Goal: Task Accomplishment & Management: Manage account settings

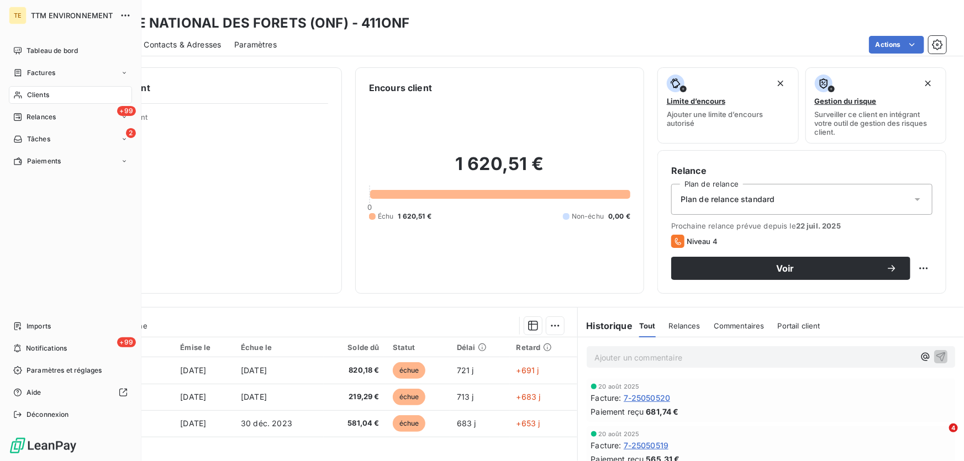
scroll to position [100, 0]
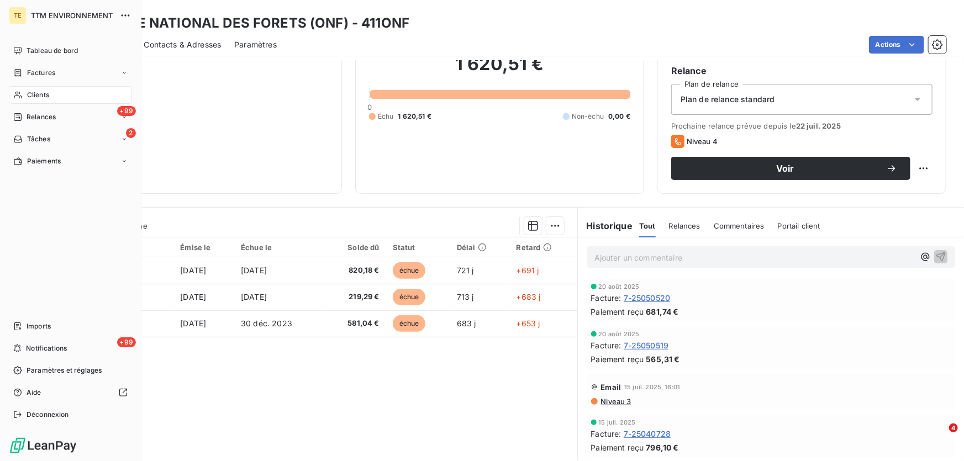
click at [43, 100] on div "Clients" at bounding box center [70, 95] width 123 height 18
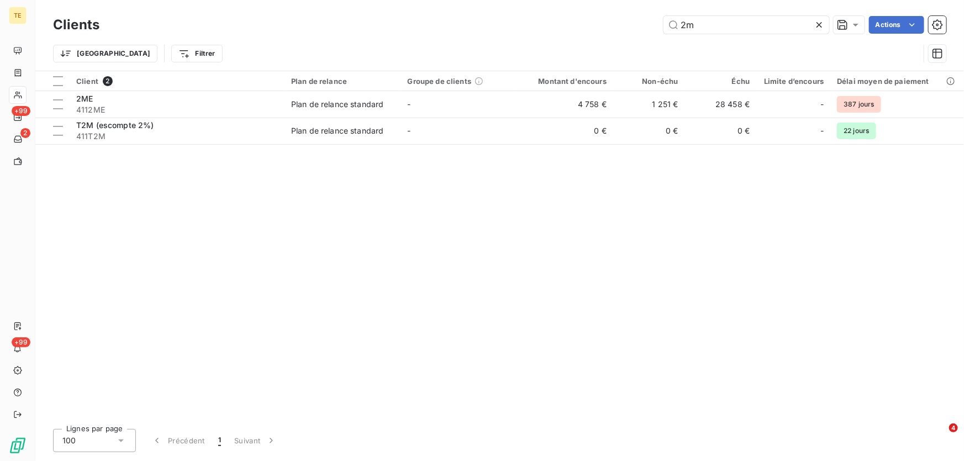
drag, startPoint x: 697, startPoint y: 22, endPoint x: 646, endPoint y: 22, distance: 51.4
click at [646, 22] on div "2m Actions" at bounding box center [529, 25] width 833 height 18
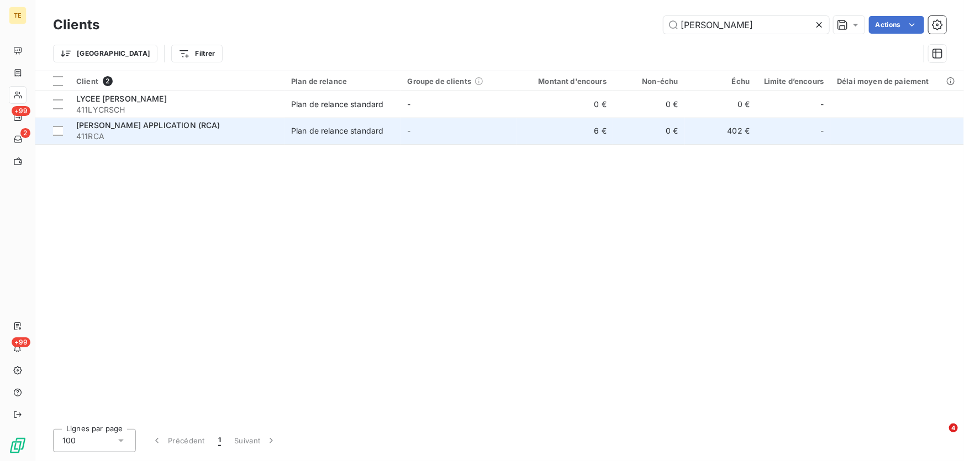
type input "[PERSON_NAME]"
click at [215, 119] on td "[PERSON_NAME] APPLICATION (RCA) 411RCA" at bounding box center [177, 131] width 215 height 27
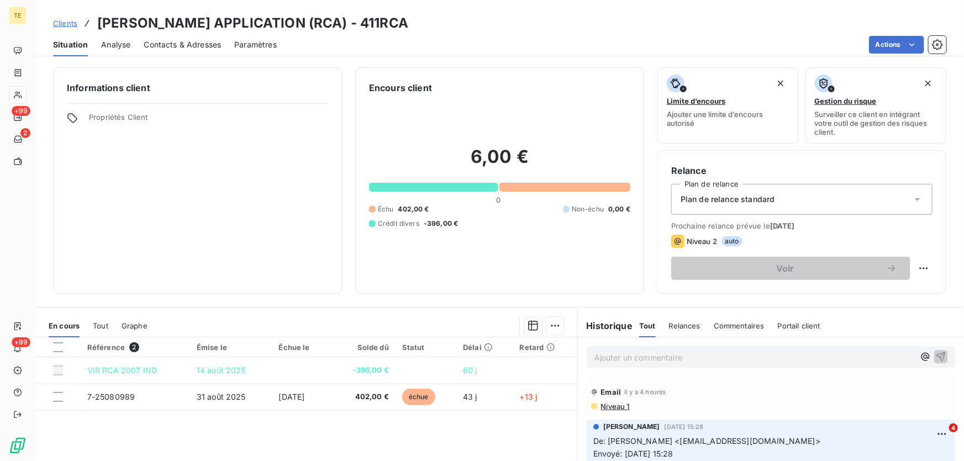
click at [594, 357] on p "Ajouter un commentaire ﻿" at bounding box center [754, 358] width 320 height 14
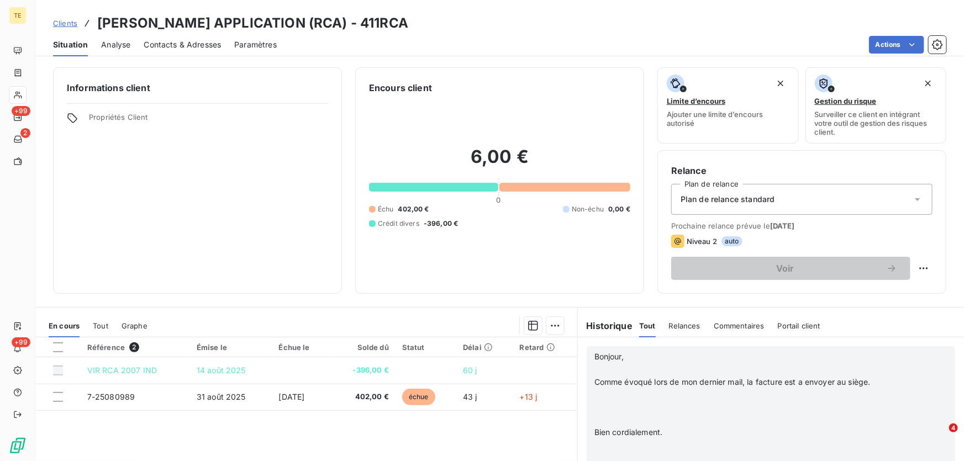
click at [600, 403] on p at bounding box center [754, 407] width 320 height 13
click at [594, 356] on span "Bonjour," at bounding box center [608, 356] width 29 height 9
click at [594, 369] on p "﻿" at bounding box center [754, 369] width 320 height 13
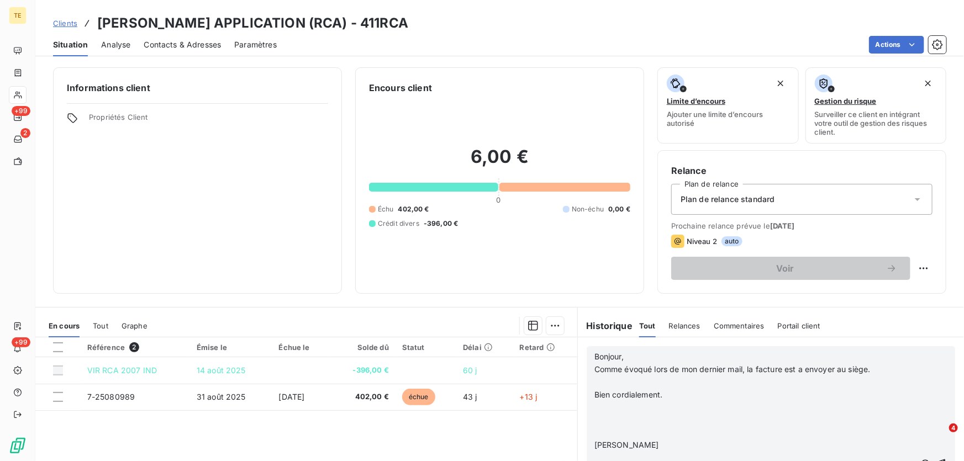
click at [596, 382] on p "﻿" at bounding box center [754, 382] width 320 height 13
click at [594, 398] on p "﻿" at bounding box center [754, 395] width 320 height 13
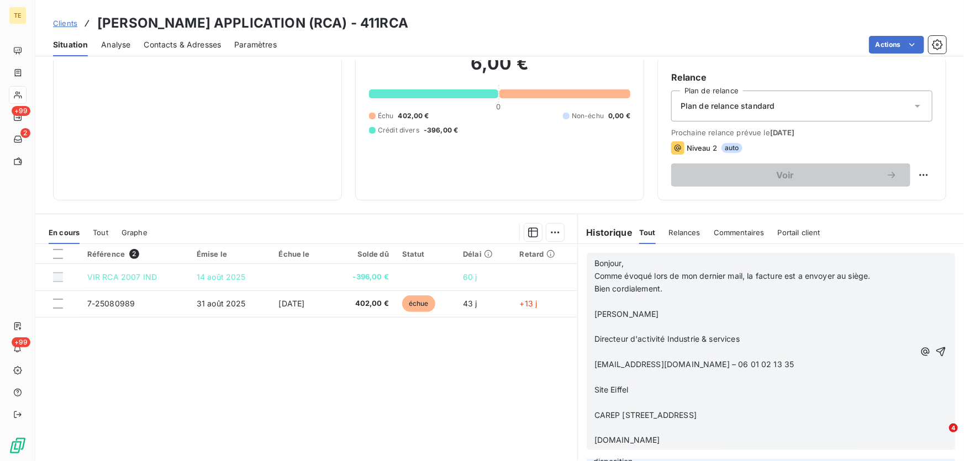
scroll to position [121, 0]
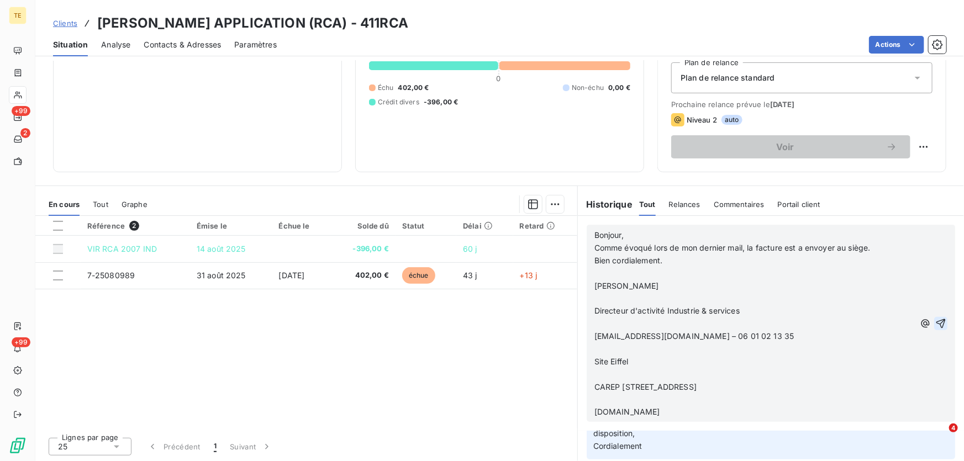
click at [935, 319] on icon "button" at bounding box center [940, 323] width 11 height 11
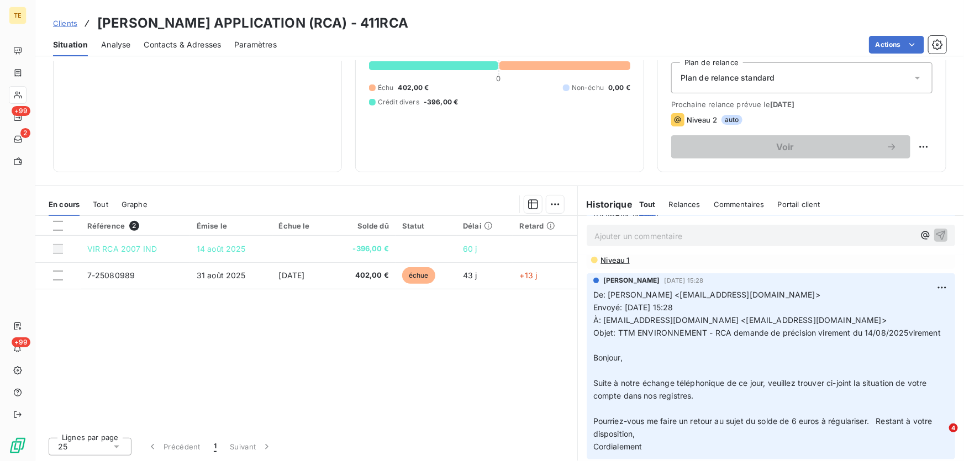
scroll to position [254, 0]
click at [587, 232] on div "Ajouter un commentaire ﻿" at bounding box center [770, 236] width 368 height 22
click at [596, 236] on p "Ajouter un commentaire ﻿" at bounding box center [754, 236] width 320 height 14
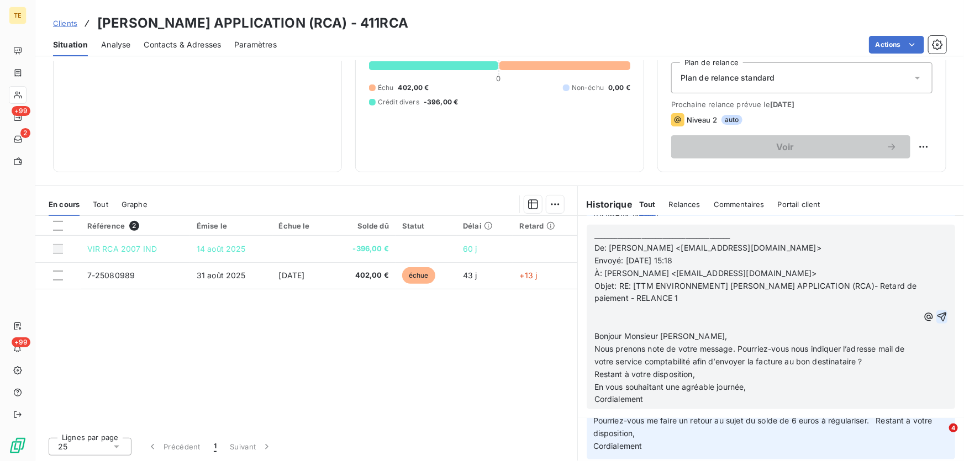
click at [611, 308] on p "﻿" at bounding box center [756, 311] width 324 height 13
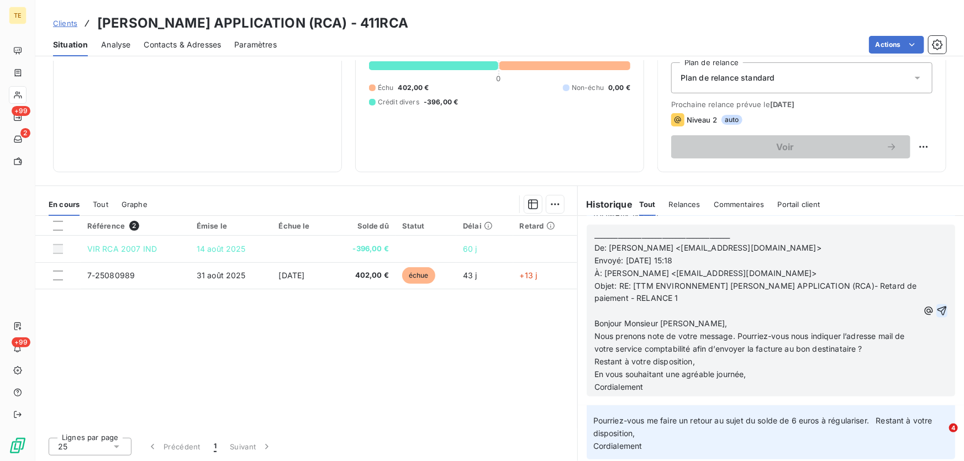
scroll to position [404, 0]
drag, startPoint x: 928, startPoint y: 308, endPoint x: 723, endPoint y: 304, distance: 204.3
click at [729, 303] on div "________________________________________ De: [PERSON_NAME] <[EMAIL_ADDRESS][DOM…" at bounding box center [770, 310] width 353 height 165
click at [656, 322] on span "Bonjour Monsieur [PERSON_NAME]," at bounding box center [660, 323] width 133 height 9
click at [936, 311] on icon "button" at bounding box center [941, 310] width 11 height 11
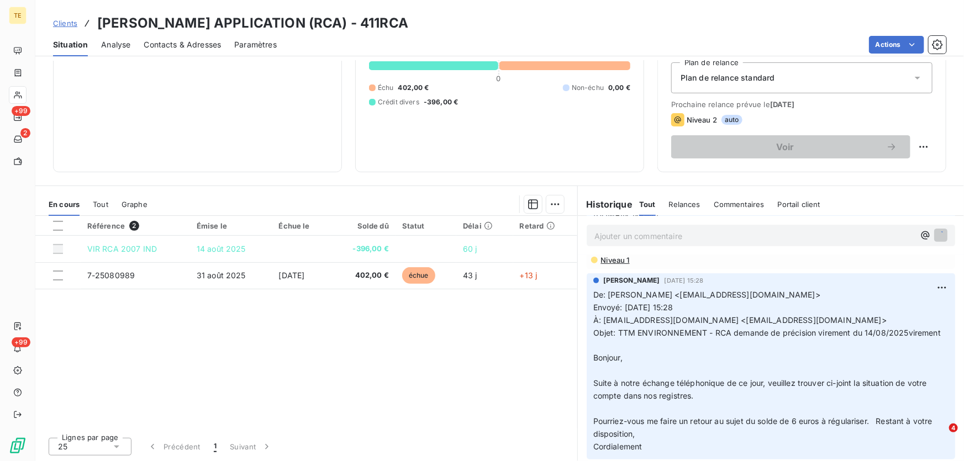
scroll to position [444, 0]
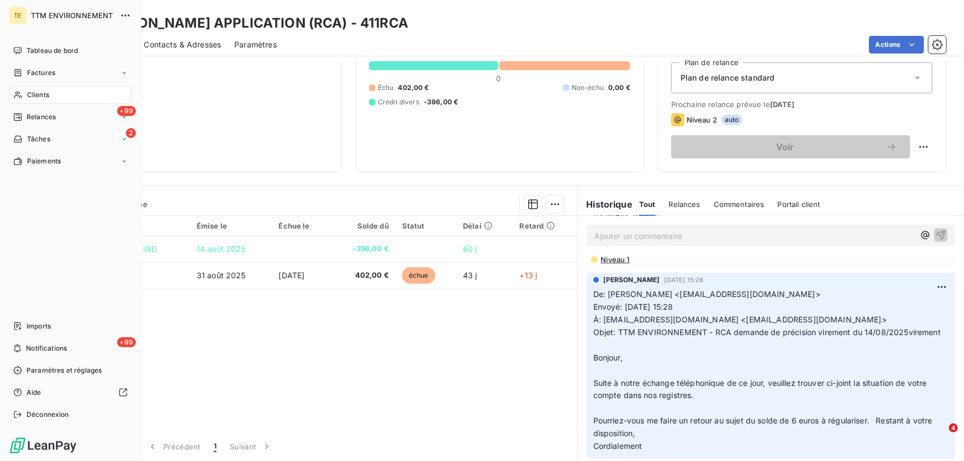
click at [48, 99] on span "Clients" at bounding box center [38, 95] width 22 height 10
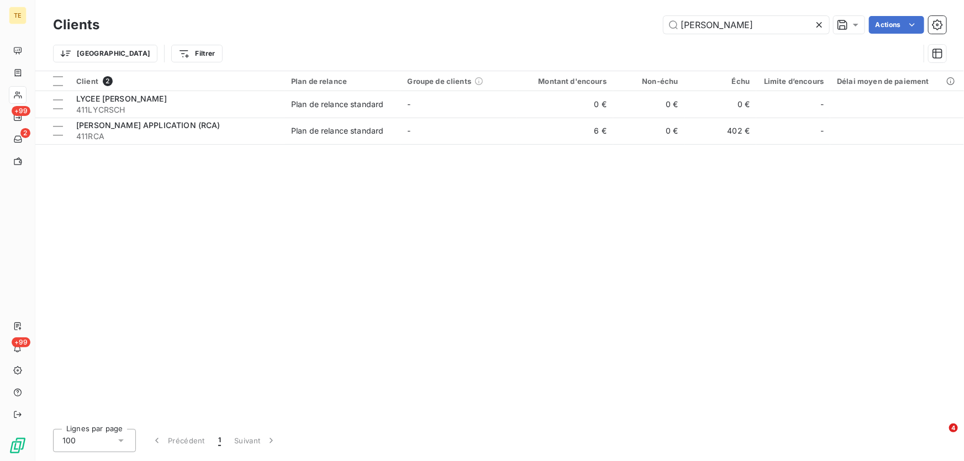
drag, startPoint x: 714, startPoint y: 23, endPoint x: 594, endPoint y: 13, distance: 120.8
click at [594, 13] on div "Clients [PERSON_NAME]" at bounding box center [499, 24] width 893 height 23
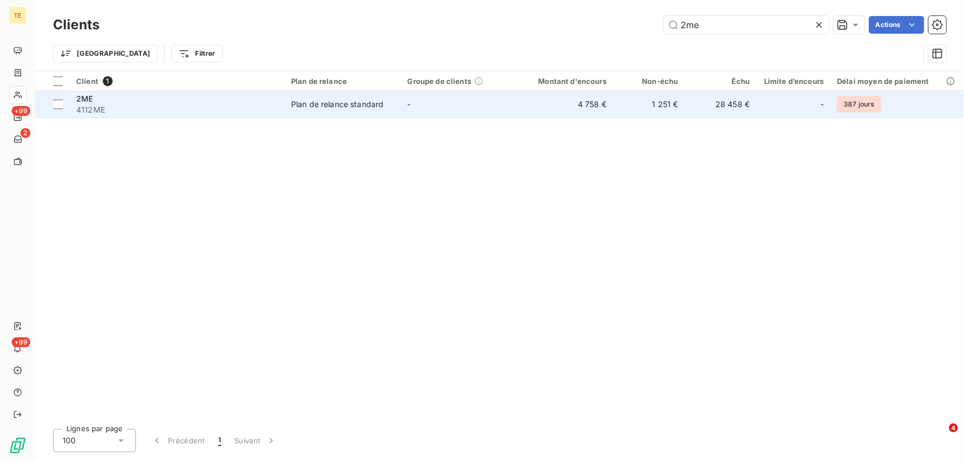
type input "2me"
click at [81, 98] on span "2ME" at bounding box center [84, 98] width 17 height 9
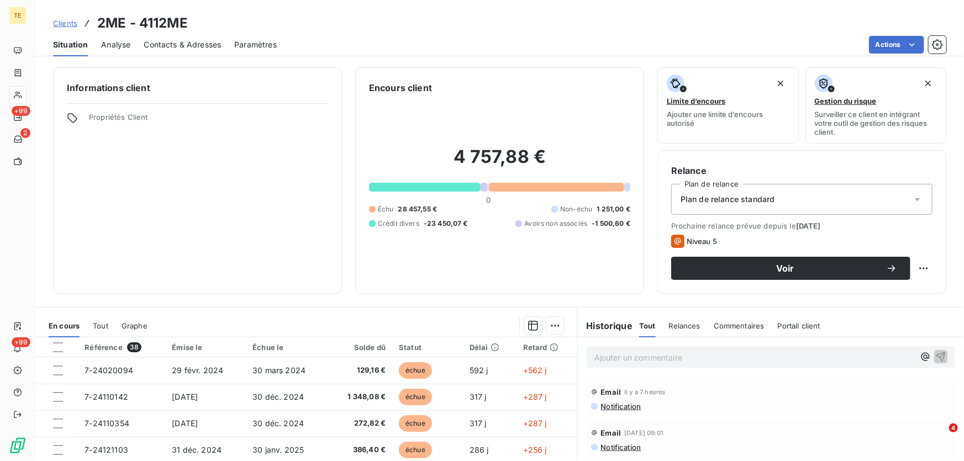
click at [608, 357] on p "Ajouter un commentaire ﻿" at bounding box center [754, 358] width 320 height 14
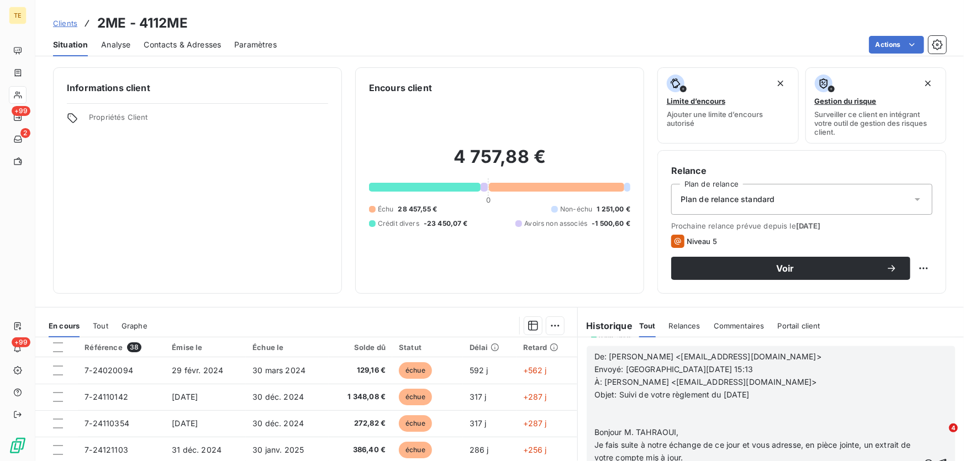
scroll to position [1038, 0]
click at [618, 414] on p "﻿" at bounding box center [756, 420] width 324 height 13
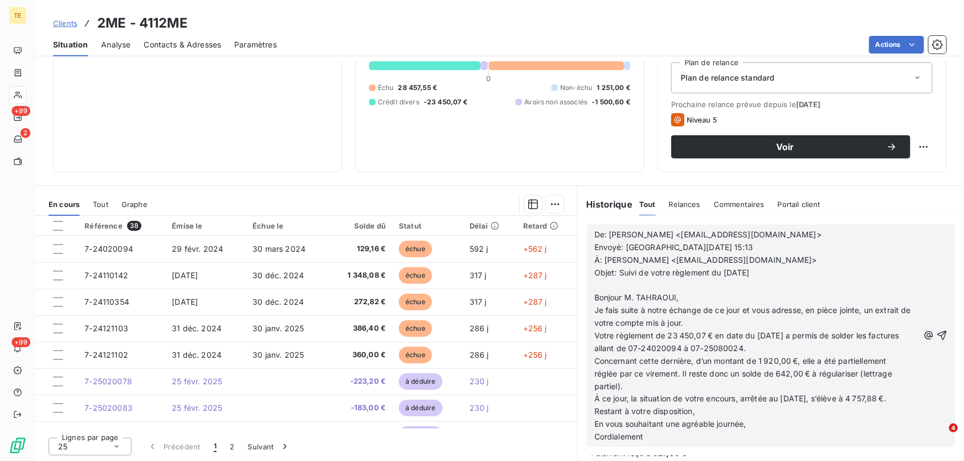
scroll to position [121, 0]
click at [936, 337] on icon "button" at bounding box center [941, 336] width 11 height 11
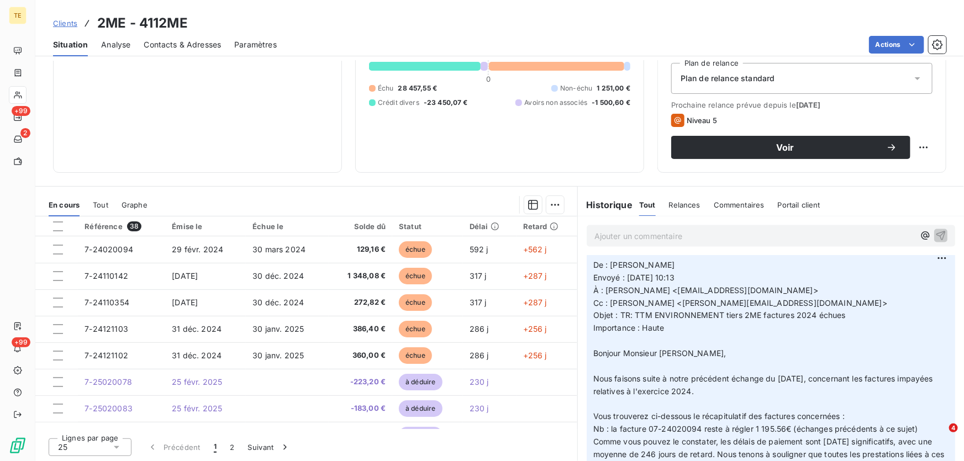
scroll to position [1304, 0]
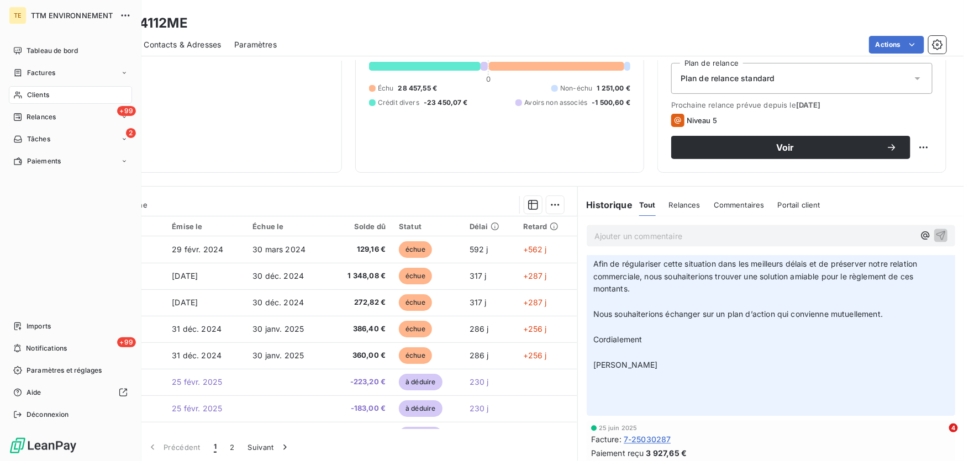
click at [39, 93] on span "Clients" at bounding box center [38, 95] width 22 height 10
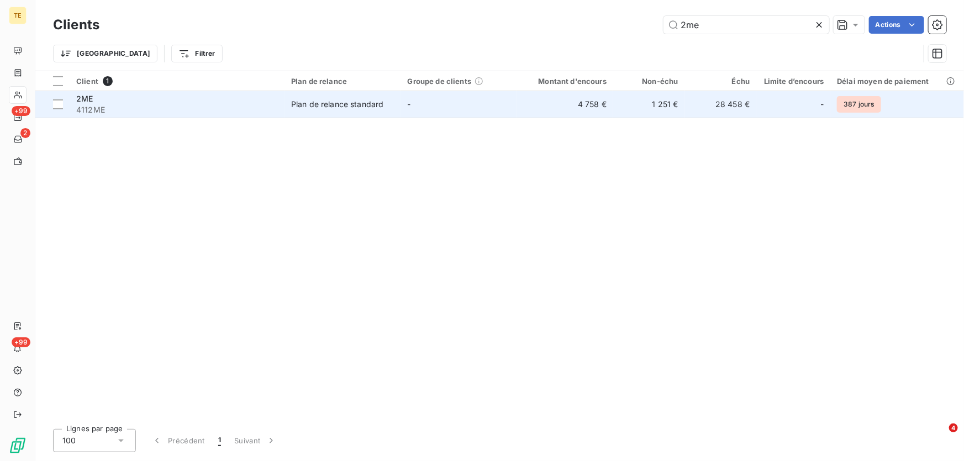
click at [86, 105] on span "4112ME" at bounding box center [177, 109] width 202 height 11
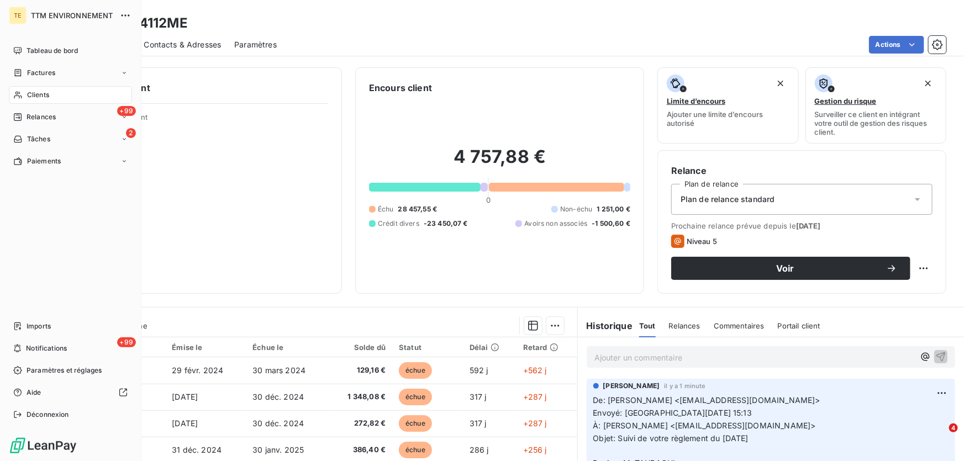
click at [30, 94] on span "Clients" at bounding box center [38, 95] width 22 height 10
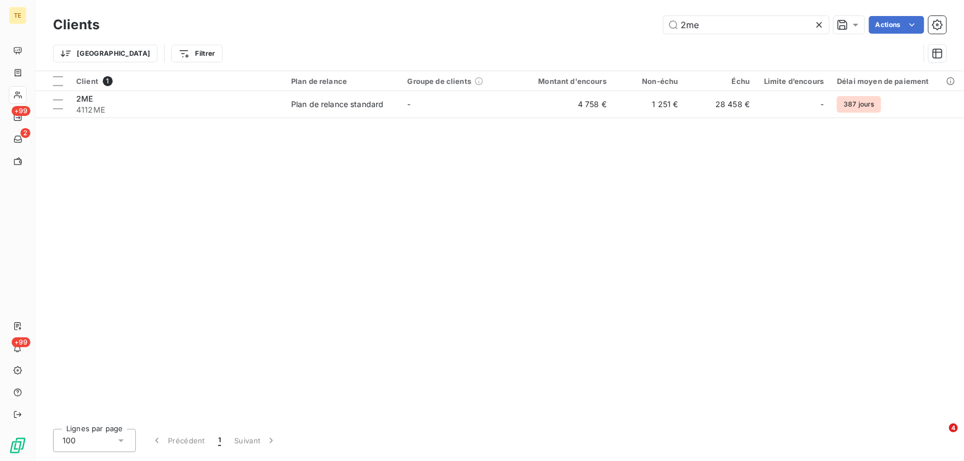
drag, startPoint x: 705, startPoint y: 24, endPoint x: 648, endPoint y: 20, distance: 57.0
click at [648, 20] on div "2me Actions" at bounding box center [529, 25] width 833 height 18
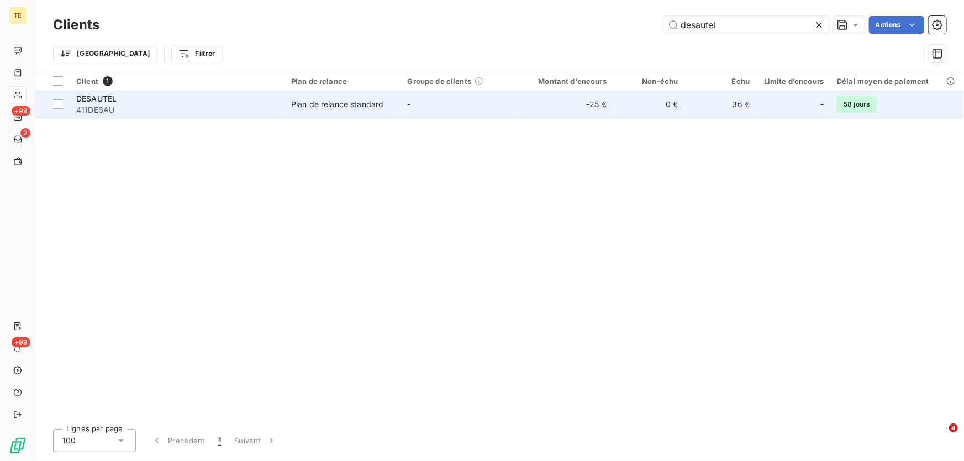
type input "desautel"
click at [110, 105] on span "411DESAU" at bounding box center [177, 109] width 202 height 11
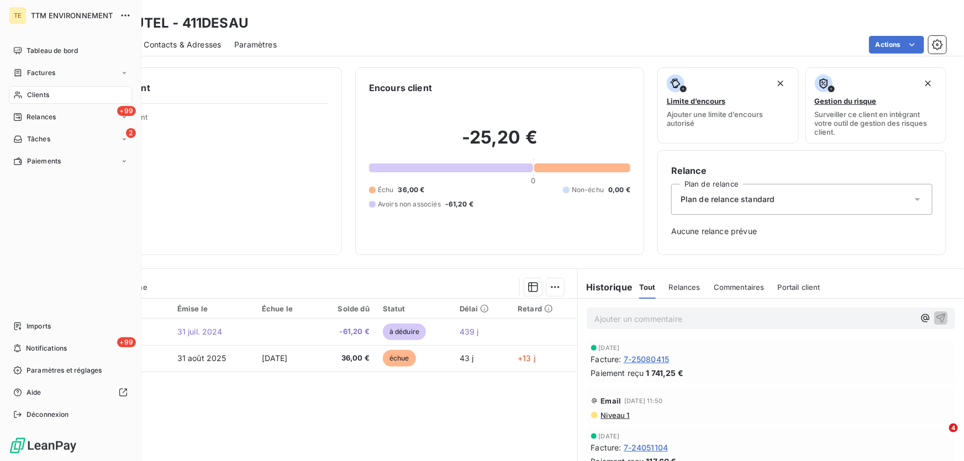
click at [41, 94] on span "Clients" at bounding box center [38, 95] width 22 height 10
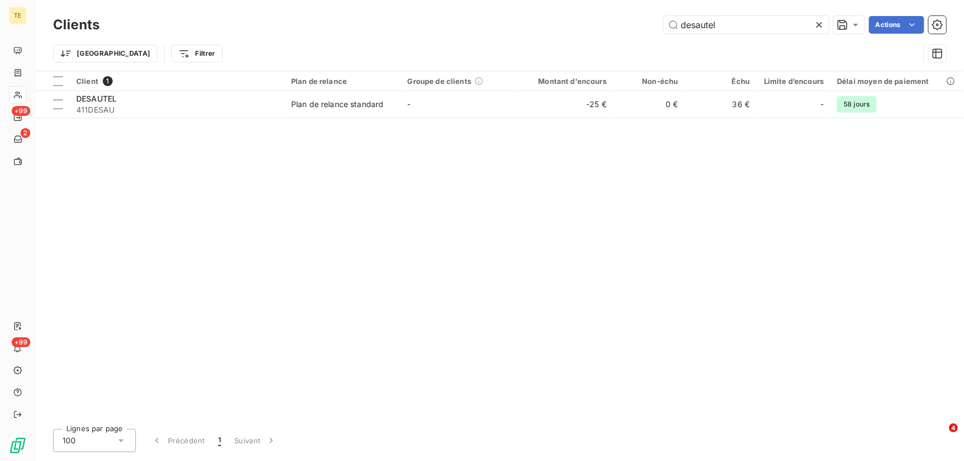
drag, startPoint x: 721, startPoint y: 27, endPoint x: 628, endPoint y: 28, distance: 92.8
click at [628, 28] on div "desautel Actions" at bounding box center [529, 25] width 833 height 18
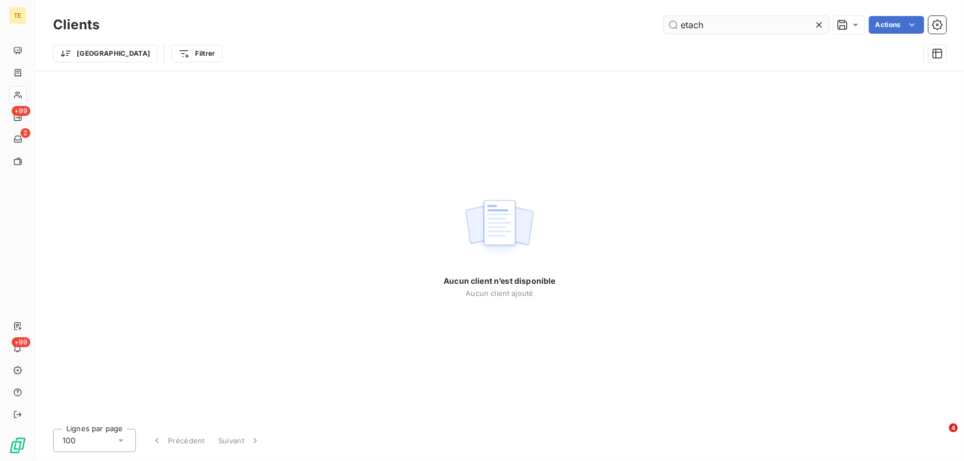
click at [695, 23] on input "etach" at bounding box center [746, 25] width 166 height 18
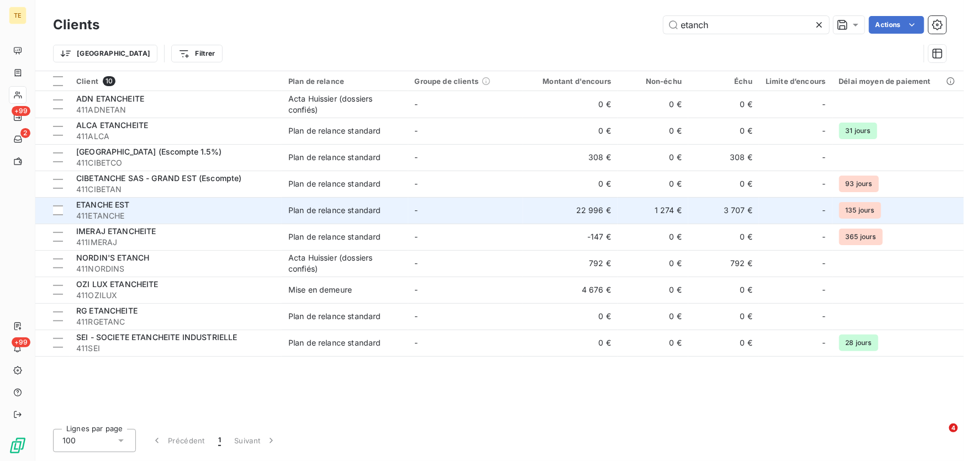
type input "etanch"
click at [108, 202] on span "ETANCHE EST" at bounding box center [103, 204] width 54 height 9
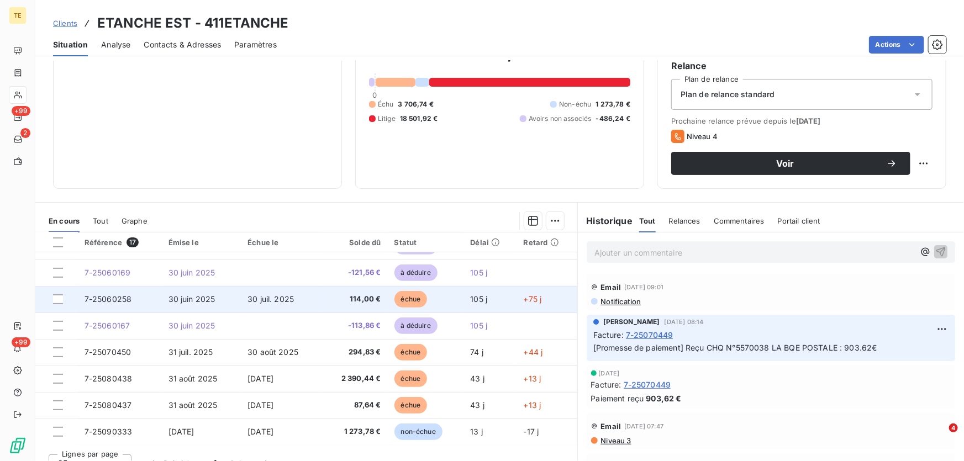
scroll to position [121, 0]
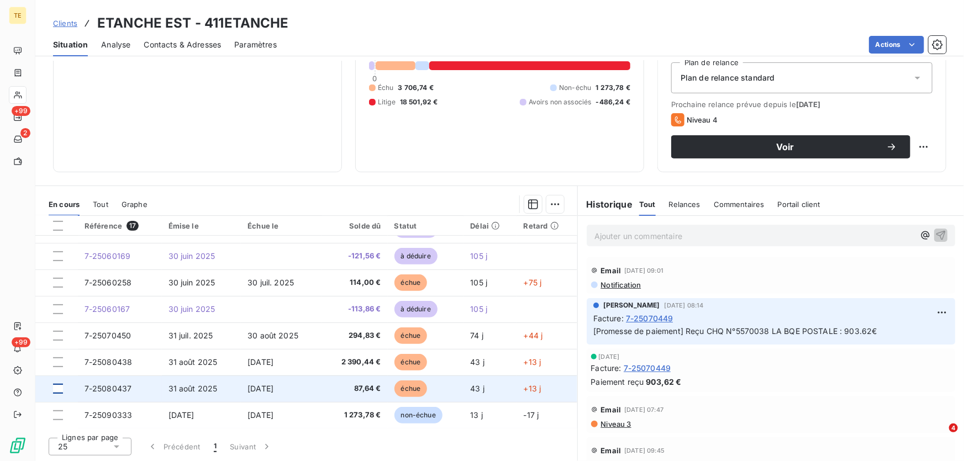
click at [57, 385] on div at bounding box center [58, 389] width 10 height 10
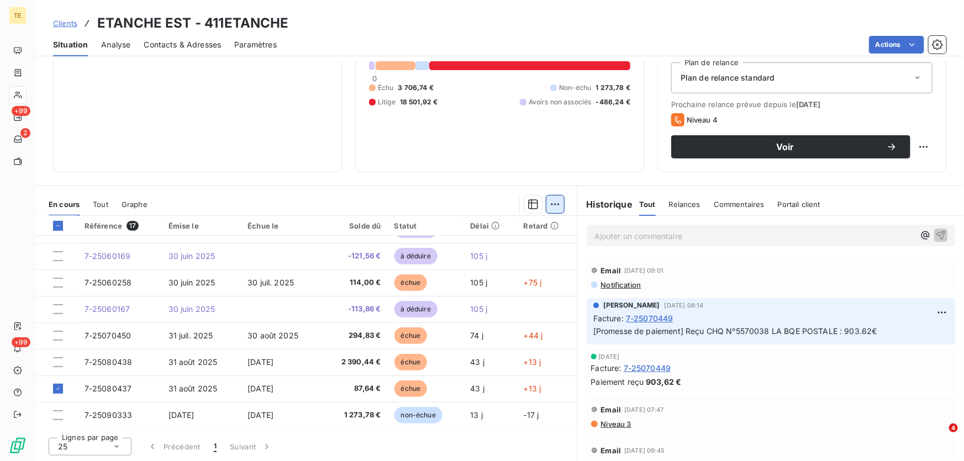
click at [550, 204] on html "TE +99 2 +99 Clients ETANCHE EST - 411ETANCHE Situation Analyse Contacts & Adre…" at bounding box center [482, 230] width 964 height 461
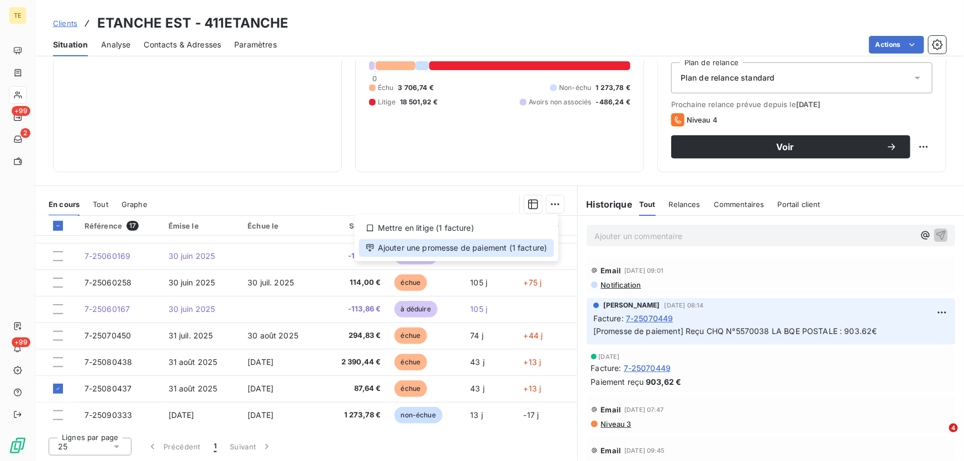
click at [459, 244] on div "Ajouter une promesse de paiement (1 facture)" at bounding box center [456, 248] width 195 height 18
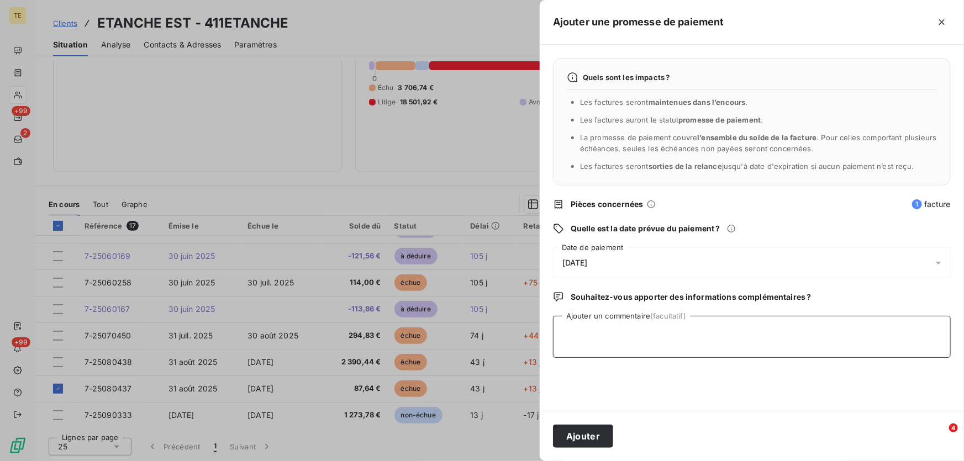
click at [568, 321] on textarea "Ajouter un commentaire (facultatif)" at bounding box center [752, 337] width 398 height 42
click at [587, 258] on span "[DATE]" at bounding box center [574, 262] width 25 height 9
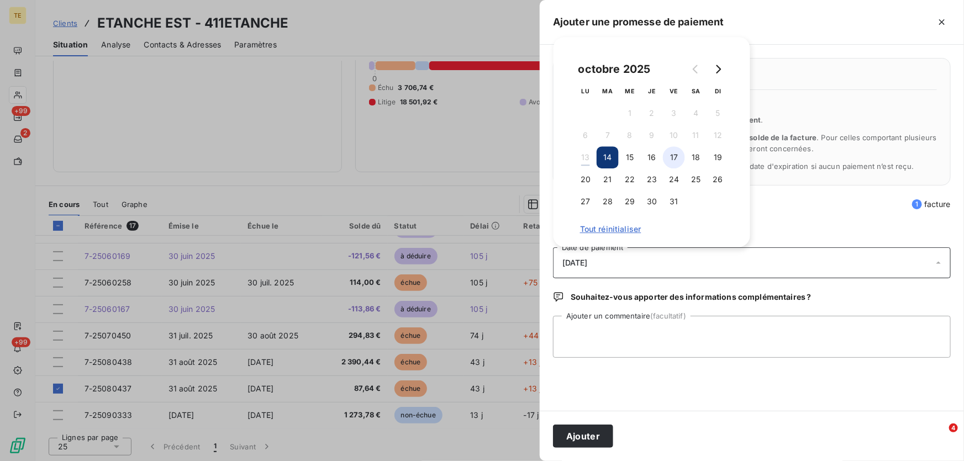
click at [671, 154] on button "17" at bounding box center [674, 157] width 22 height 22
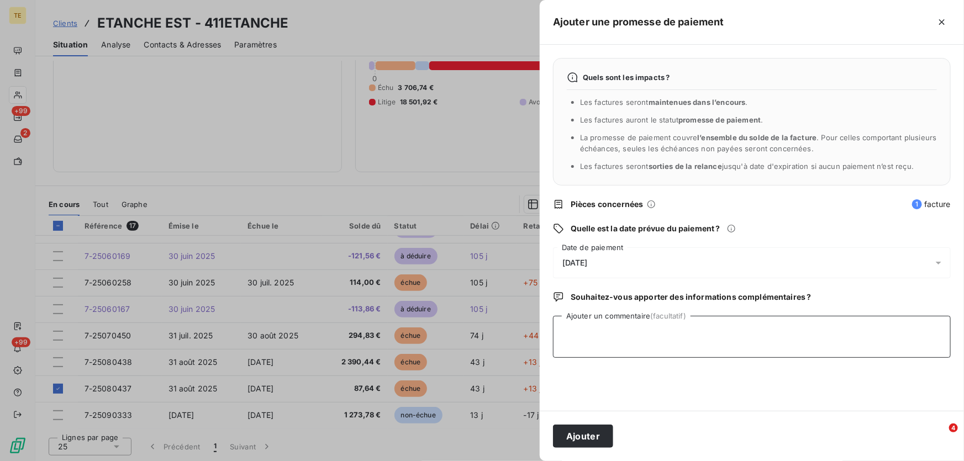
click at [568, 321] on textarea "Ajouter un commentaire (facultatif)" at bounding box center [752, 337] width 398 height 42
type textarea "Reçu CHQ N°5639014 LA BQE POSTALE : 87.64€"
click at [568, 433] on button "Ajouter" at bounding box center [583, 436] width 60 height 23
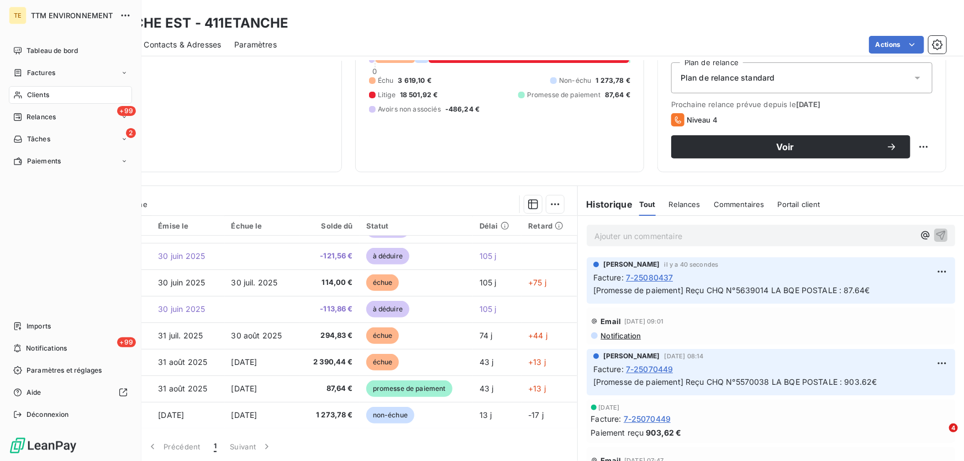
click at [30, 91] on span "Clients" at bounding box center [38, 95] width 22 height 10
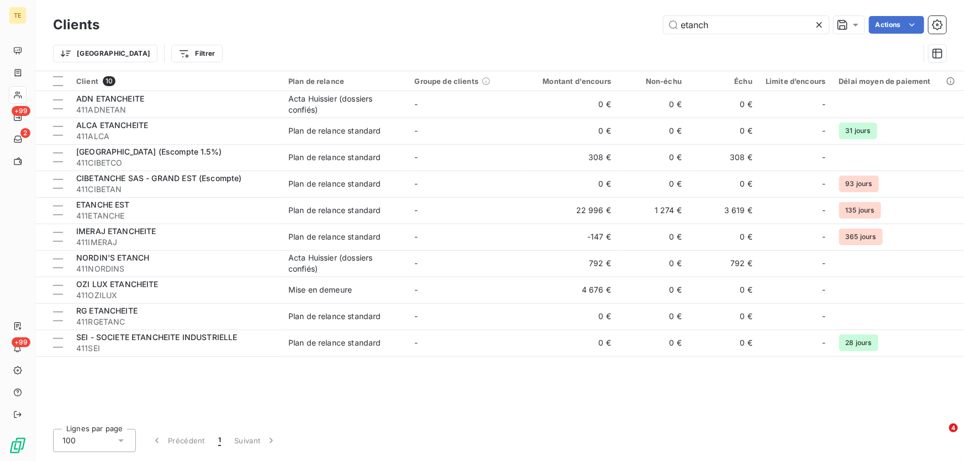
drag, startPoint x: 729, startPoint y: 28, endPoint x: 544, endPoint y: 23, distance: 185.6
click at [544, 23] on div "etanch Actions" at bounding box center [529, 25] width 833 height 18
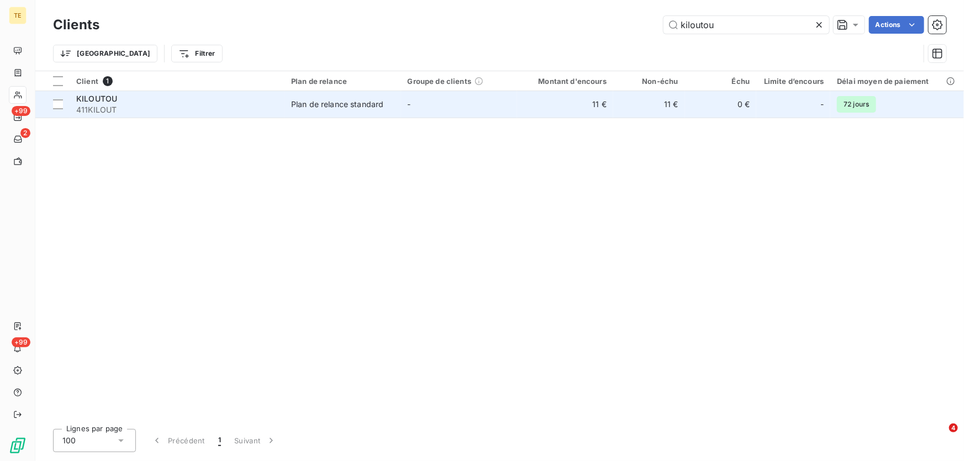
type input "kiloutou"
click at [76, 101] on span "KILOUTOU" at bounding box center [96, 98] width 41 height 9
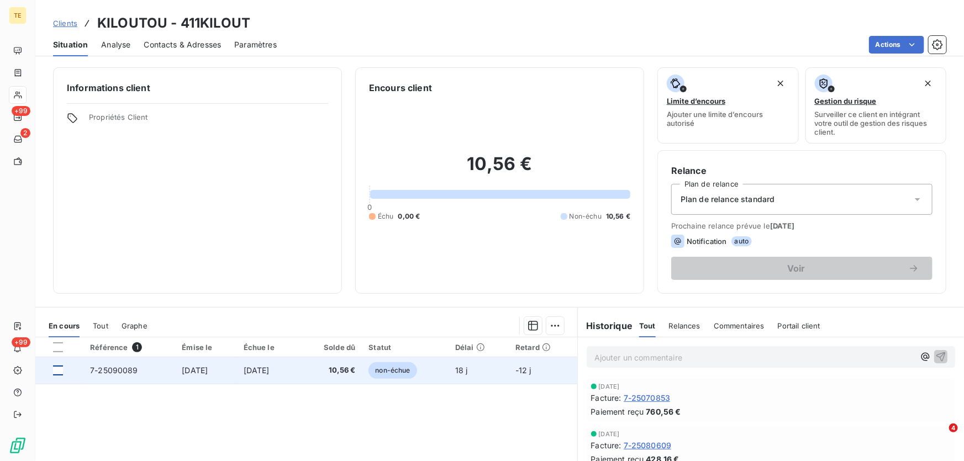
click at [55, 373] on div at bounding box center [58, 371] width 10 height 10
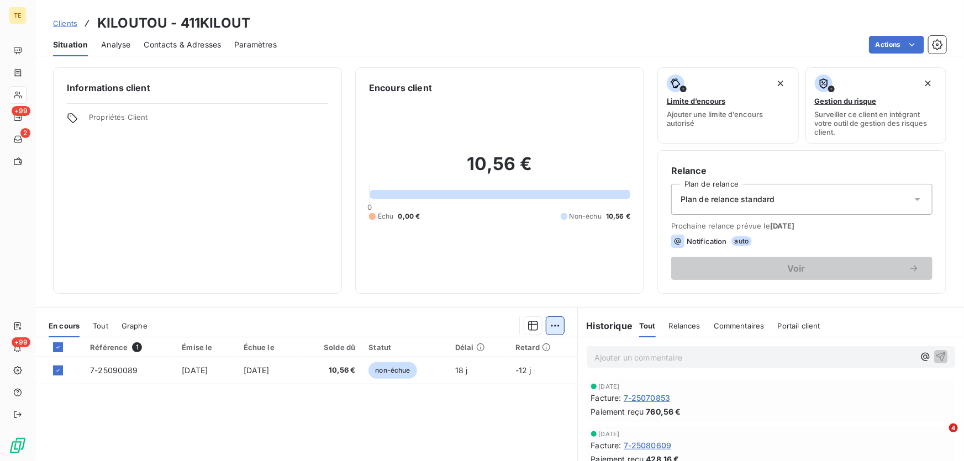
click at [555, 323] on html "TE +99 2 +99 Clients KILOUTOU - 411KILOUT Situation Analyse Contacts & Adresses…" at bounding box center [482, 230] width 964 height 461
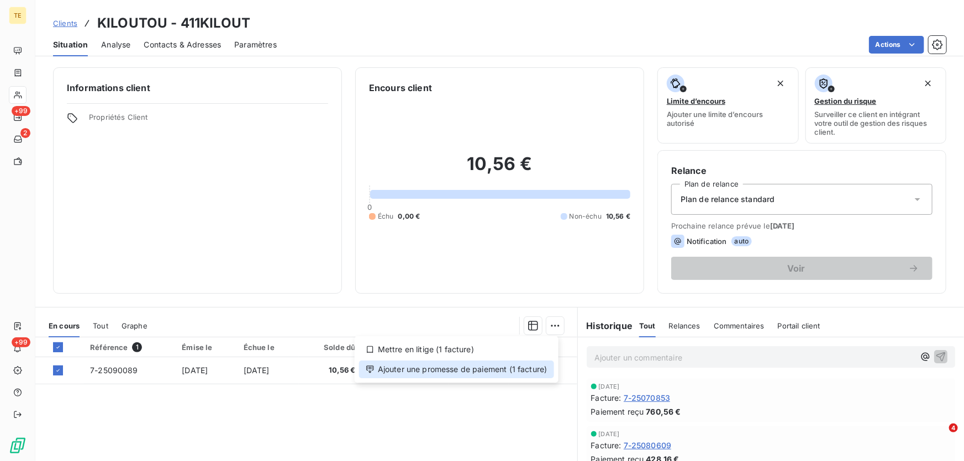
click at [494, 371] on div "Ajouter une promesse de paiement (1 facture)" at bounding box center [456, 370] width 195 height 18
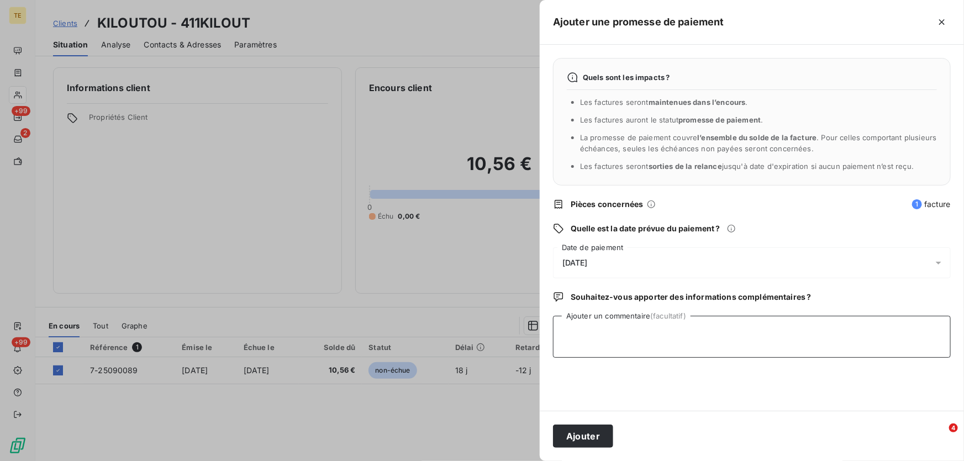
click at [574, 329] on textarea "Ajouter un commentaire (facultatif)" at bounding box center [752, 337] width 398 height 42
paste textarea "Numéro de règlement : 30059538"
type textarea "Numéro de règlement : 30059538"
click at [569, 435] on button "Ajouter" at bounding box center [583, 436] width 60 height 23
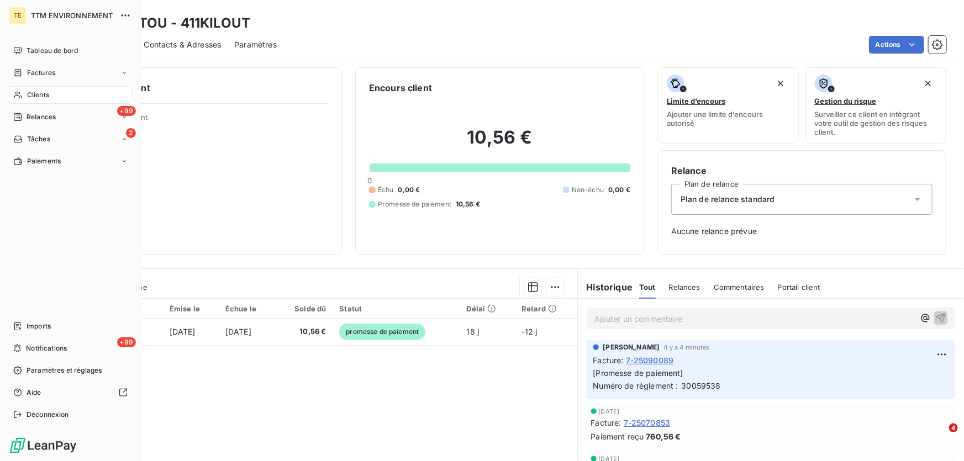
click at [45, 96] on span "Clients" at bounding box center [38, 95] width 22 height 10
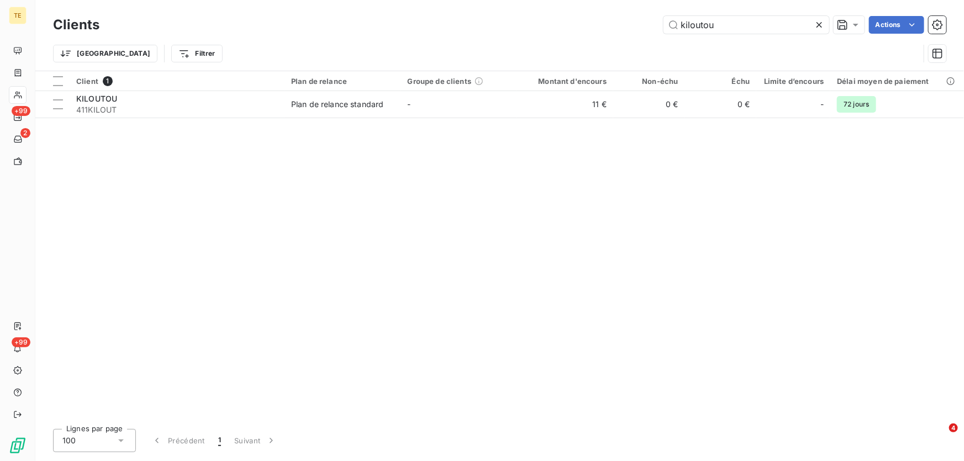
drag, startPoint x: 650, startPoint y: 29, endPoint x: 590, endPoint y: 34, distance: 60.9
click at [590, 34] on div "Clients kiloutou Actions" at bounding box center [499, 24] width 893 height 23
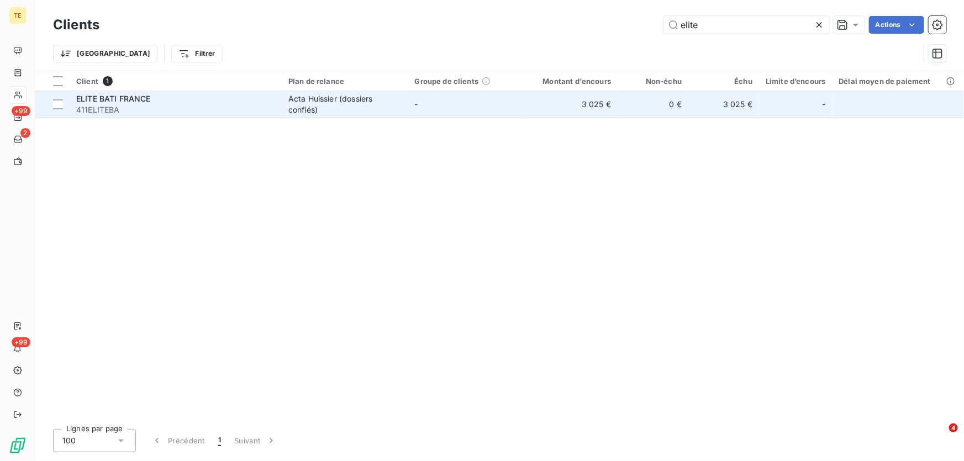
type input "elite"
click at [118, 100] on span "ELITE BATI FRANCE" at bounding box center [113, 98] width 75 height 9
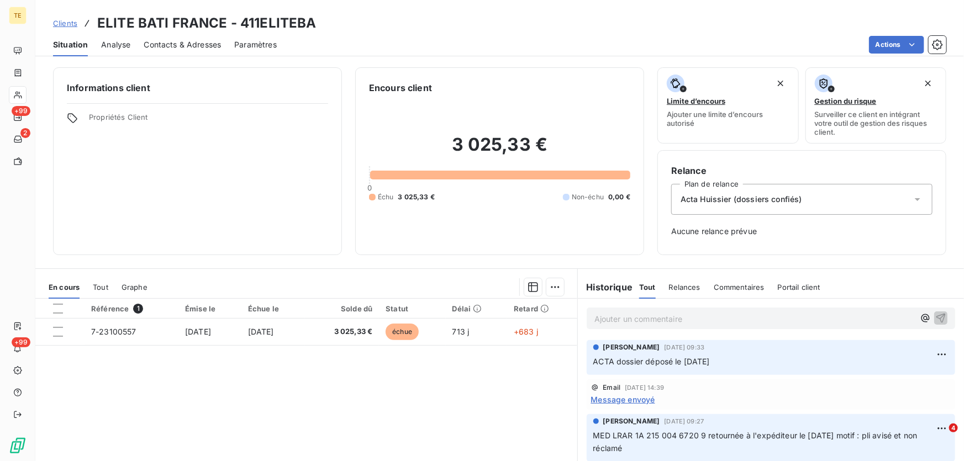
click at [638, 316] on p "Ajouter un commentaire ﻿" at bounding box center [754, 319] width 320 height 14
click at [611, 317] on span "LRAR retournée à l'expéditeur motif :" at bounding box center [662, 317] width 137 height 9
click at [803, 319] on p "LRAR 1A 215 004 6774 2 retournée à l'expéditeur motif :" at bounding box center [754, 318] width 320 height 13
click at [793, 315] on span "LRAR 1A 215 004 6774 2 retournée à l'expéditeur motif : pli avisé et non réclamé" at bounding box center [743, 317] width 298 height 9
click at [774, 316] on span "LRAR 1A 215 004 6774 2 retournée à l'expéditeur motif : pli avisé et non réclamé" at bounding box center [743, 317] width 298 height 9
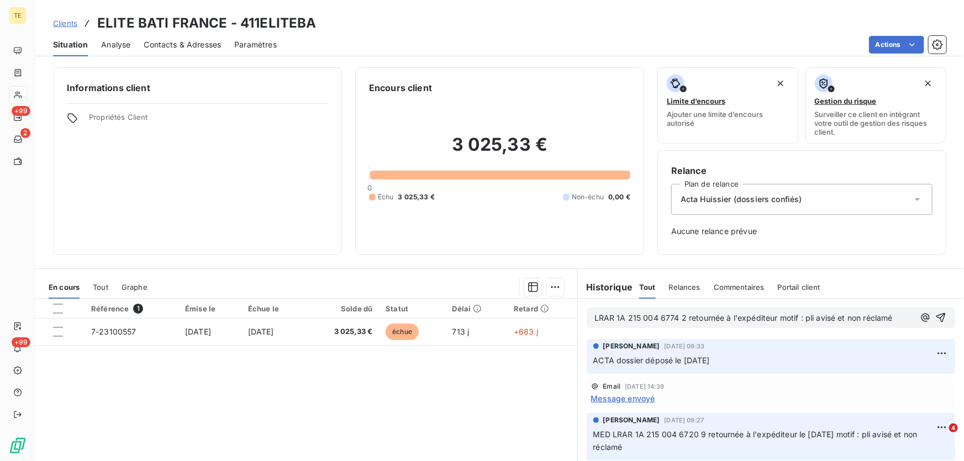
click at [594, 318] on span "LRAR 1A 215 004 6774 2 retournée à l'expéditeur motif : pli avisé et non réclamé" at bounding box center [743, 317] width 298 height 9
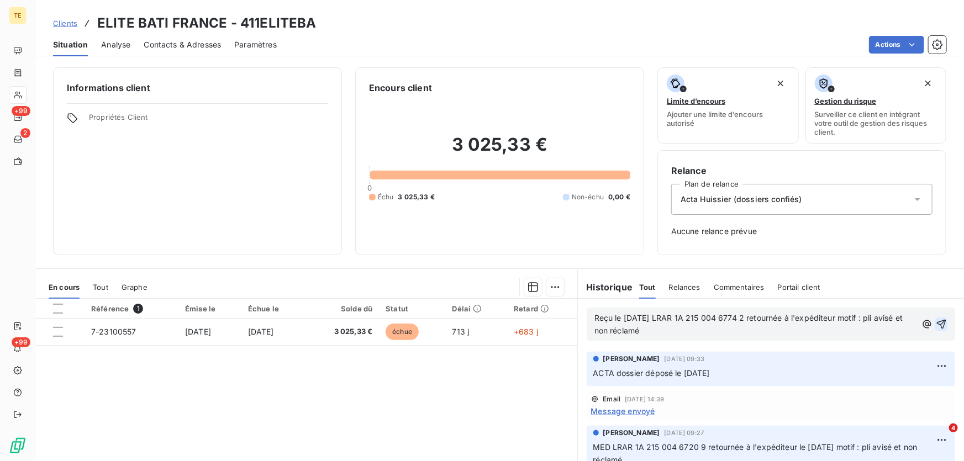
click at [935, 321] on icon "button" at bounding box center [940, 324] width 11 height 11
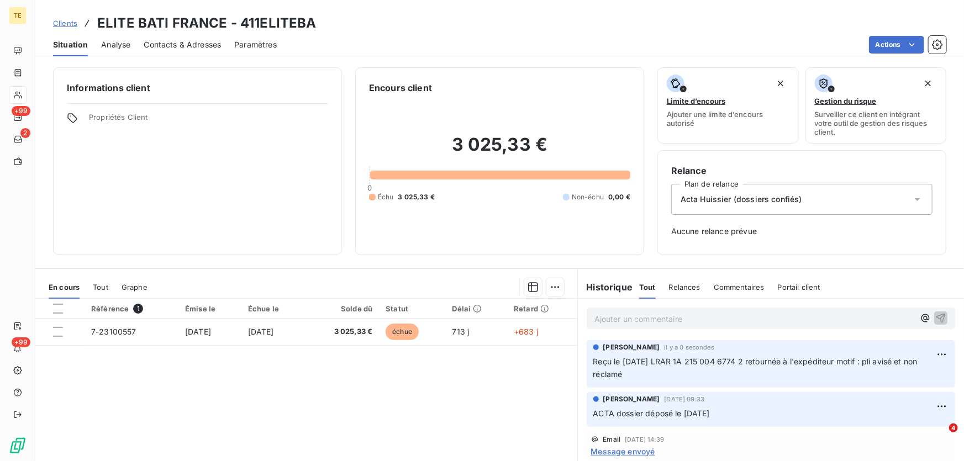
drag, startPoint x: 624, startPoint y: 376, endPoint x: 576, endPoint y: 363, distance: 49.3
click at [578, 363] on div "[PERSON_NAME] il y a 0 secondes Reçu le [DATE] LRAR 1A 215 004 6774 2 retournée…" at bounding box center [771, 364] width 386 height 52
copy span "Reçu le [DATE] LRAR 1A 215 004 6774 2 retournée à l'expéditeur motif : pli avis…"
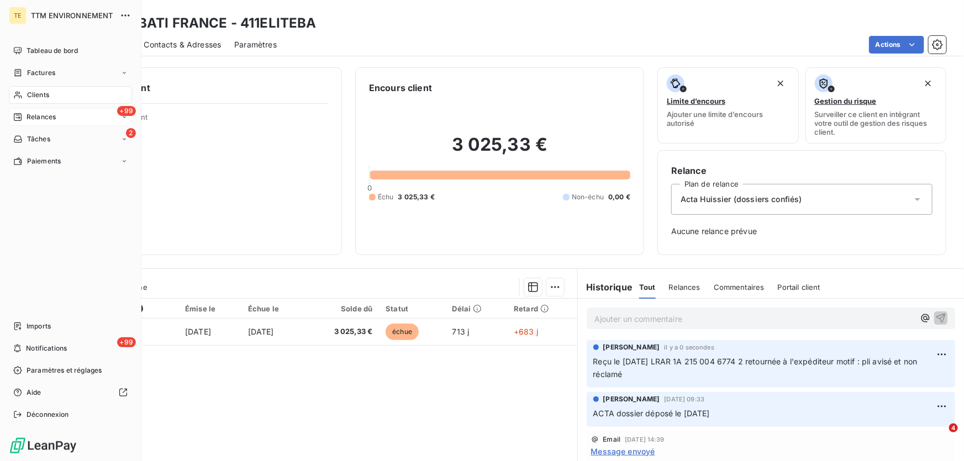
click at [44, 117] on span "Relances" at bounding box center [41, 117] width 29 height 10
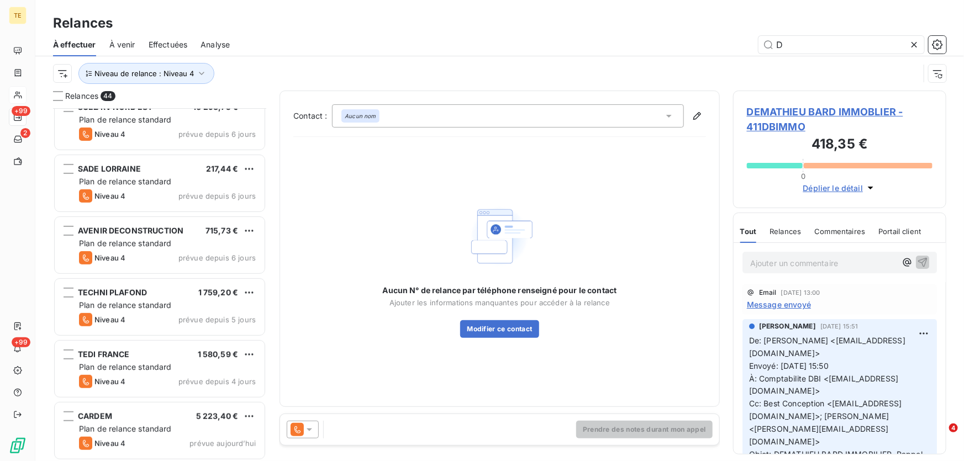
scroll to position [2368, 0]
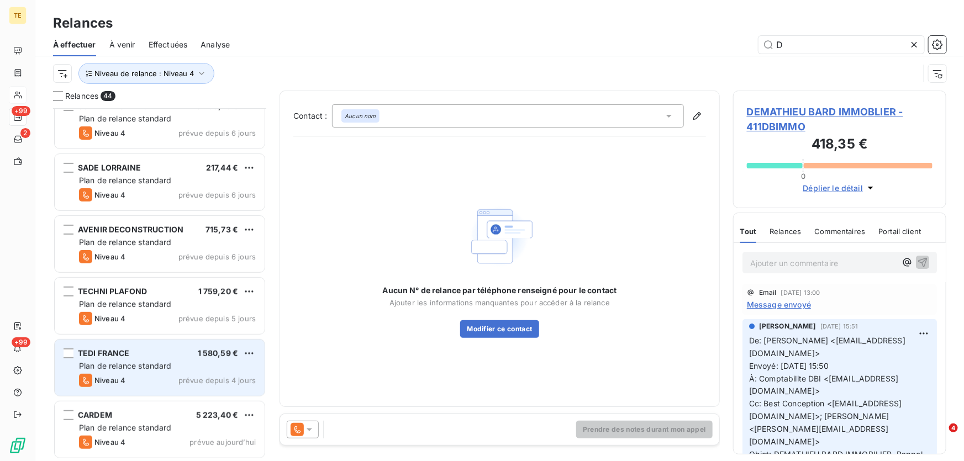
click at [133, 364] on span "Plan de relance standard" at bounding box center [125, 365] width 93 height 9
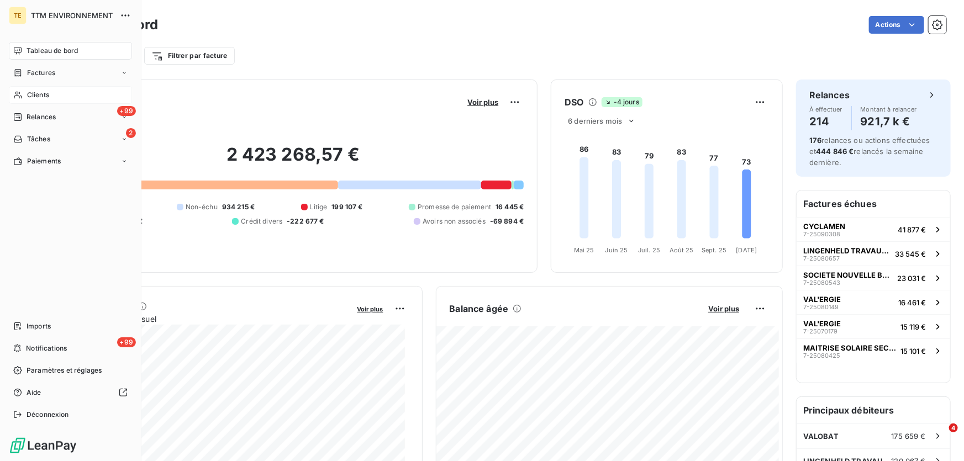
click at [28, 94] on span "Clients" at bounding box center [38, 95] width 22 height 10
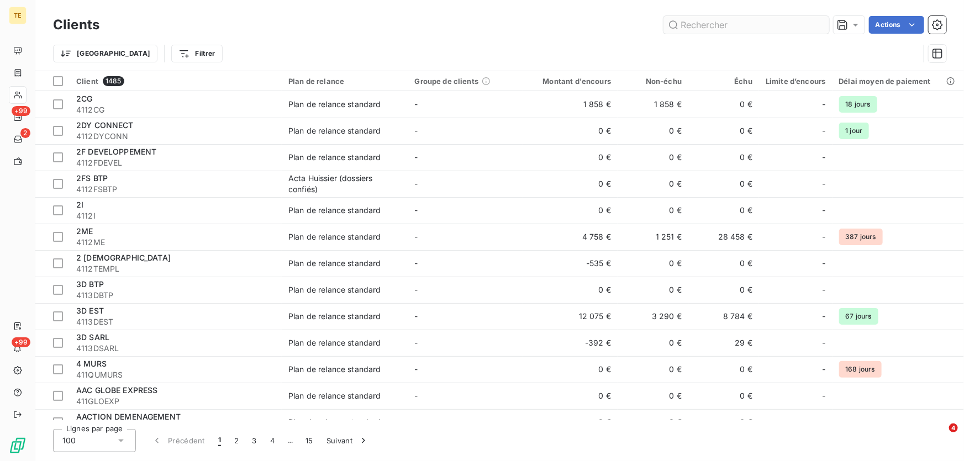
click at [744, 25] on input "text" at bounding box center [746, 25] width 166 height 18
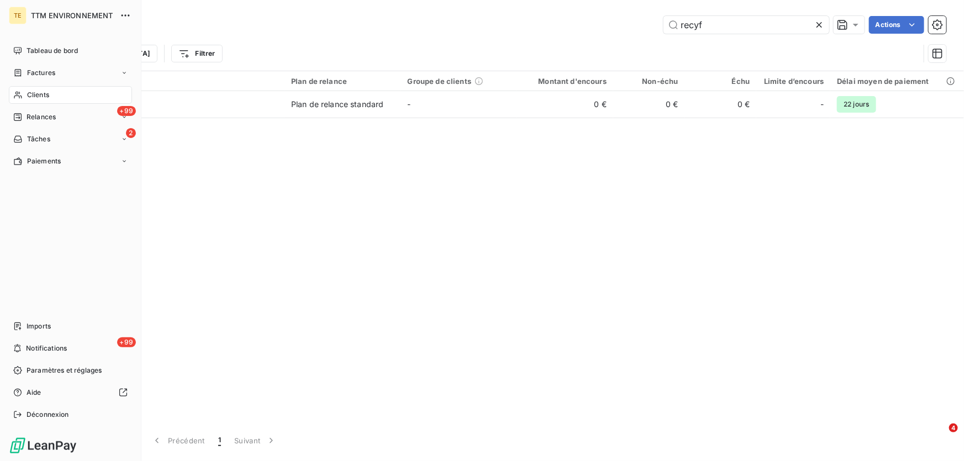
click at [41, 92] on span "Clients" at bounding box center [38, 95] width 22 height 10
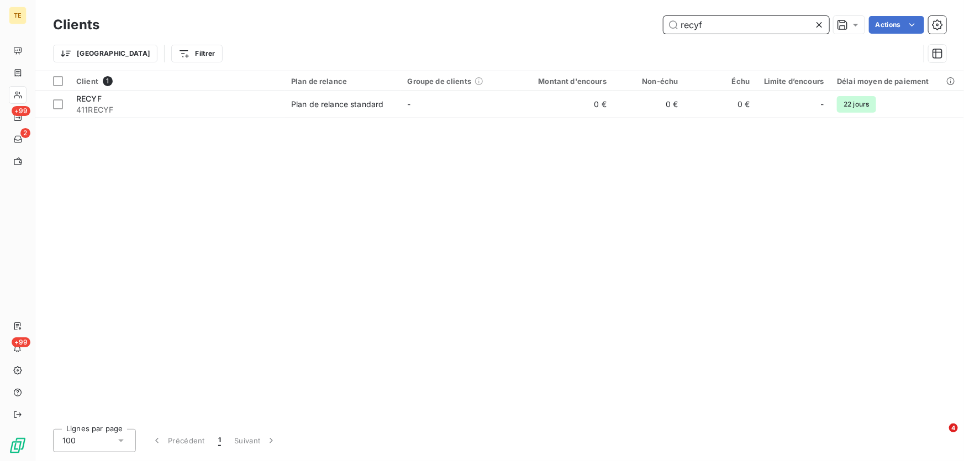
drag, startPoint x: 710, startPoint y: 32, endPoint x: 641, endPoint y: 28, distance: 69.7
click at [641, 28] on div "recyf Actions" at bounding box center [529, 25] width 833 height 18
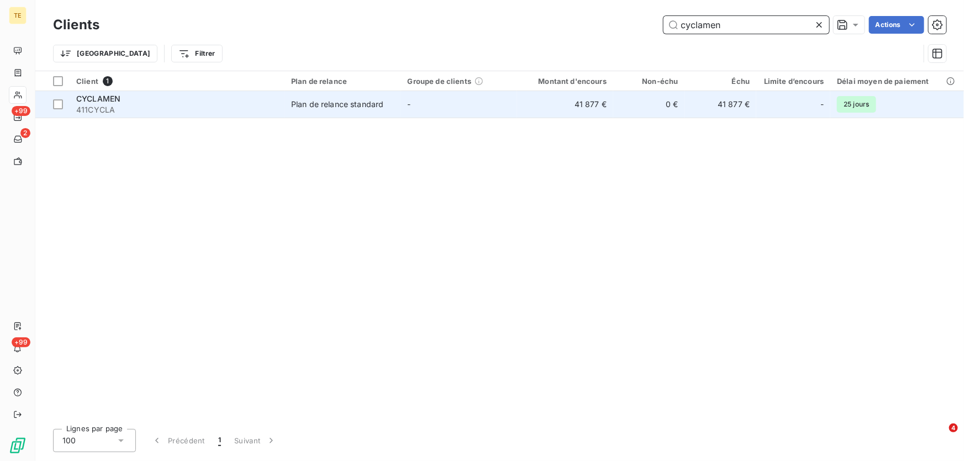
type input "cyclamen"
click at [116, 103] on span "CYCLAMEN" at bounding box center [98, 98] width 44 height 9
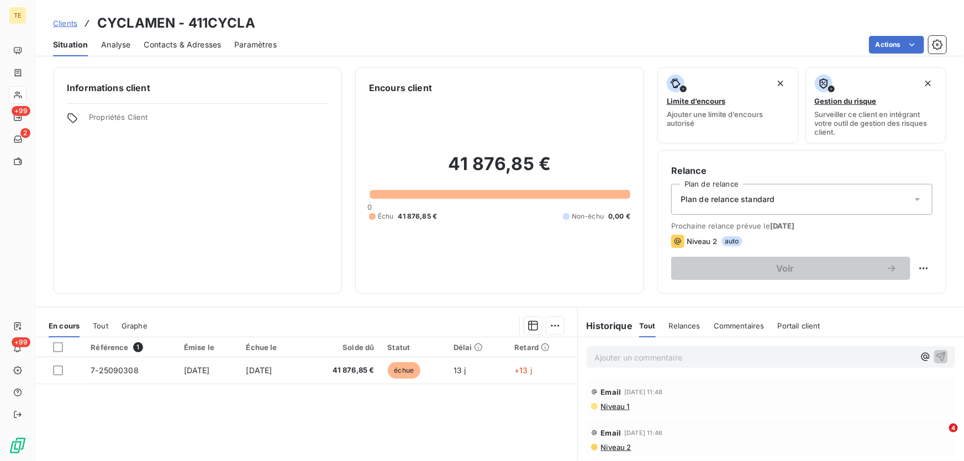
click at [618, 407] on span "Niveau 1" at bounding box center [615, 406] width 30 height 9
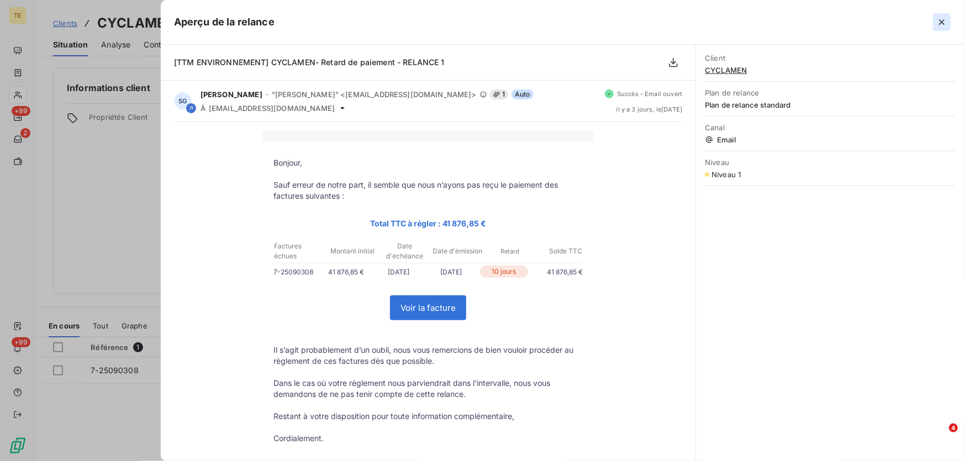
click at [943, 25] on icon "button" at bounding box center [941, 22] width 11 height 11
